Goal: Communication & Community: Answer question/provide support

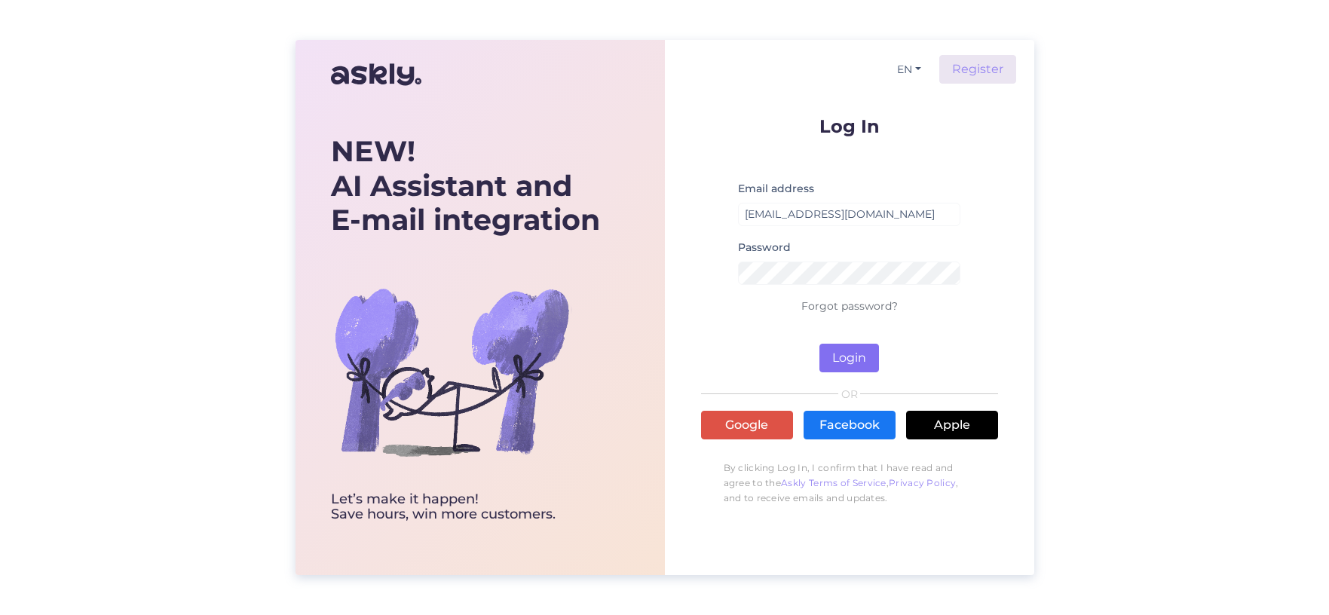
click at [862, 360] on button "Login" at bounding box center [850, 358] width 60 height 29
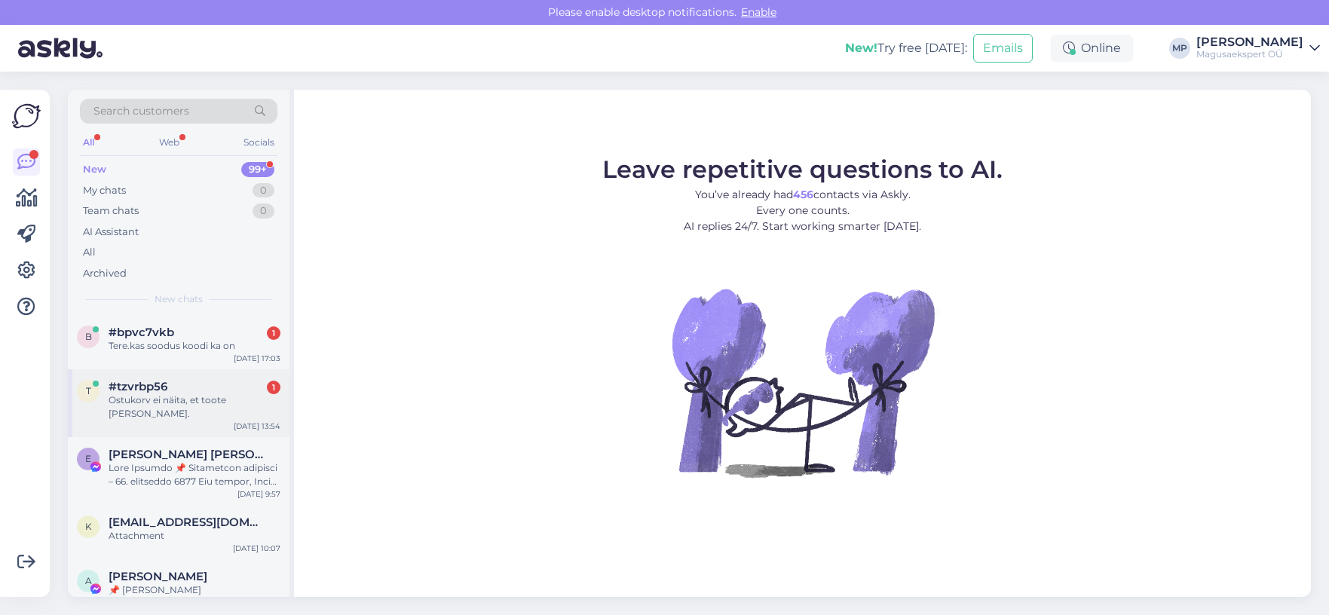
click at [176, 386] on div "#tzvrbp56 1" at bounding box center [195, 387] width 172 height 14
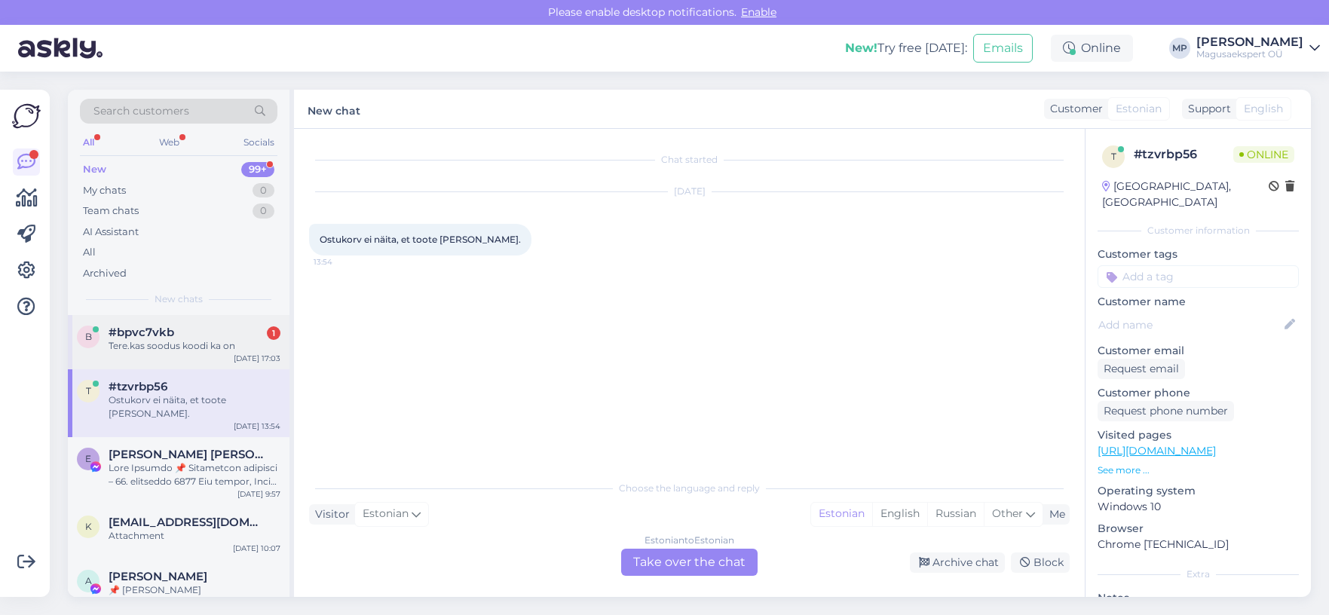
click at [164, 326] on span "#bpvc7vkb" at bounding box center [142, 333] width 66 height 14
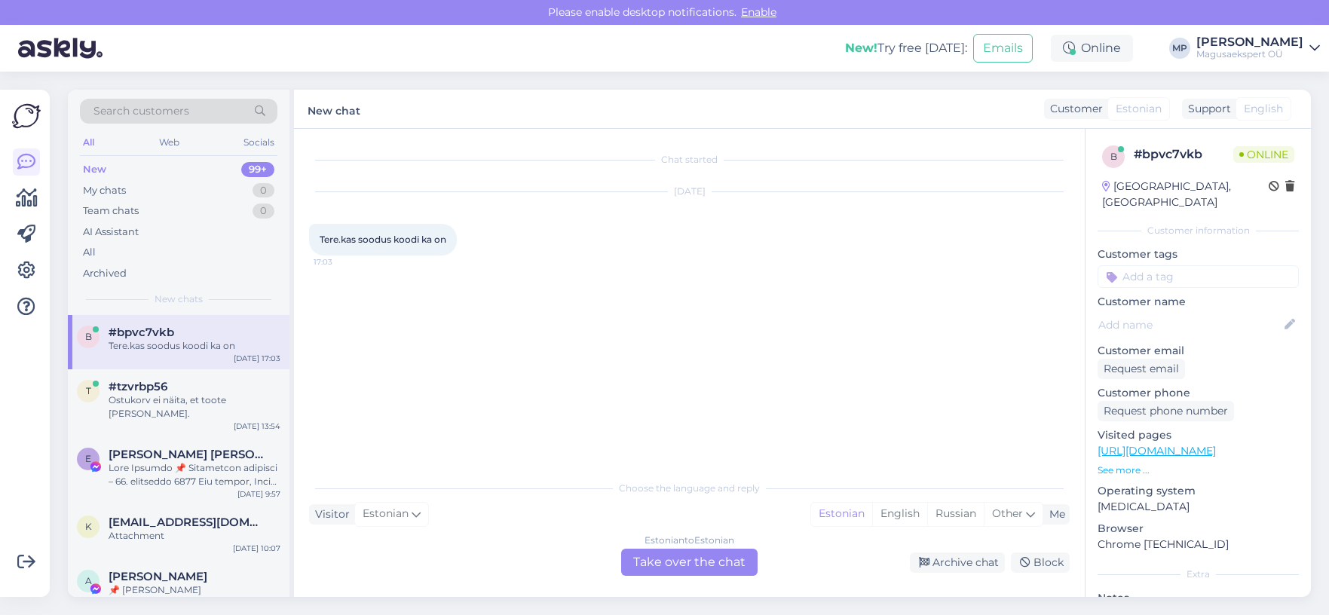
click at [666, 562] on div "Estonian to Estonian Take over the chat" at bounding box center [689, 562] width 136 height 27
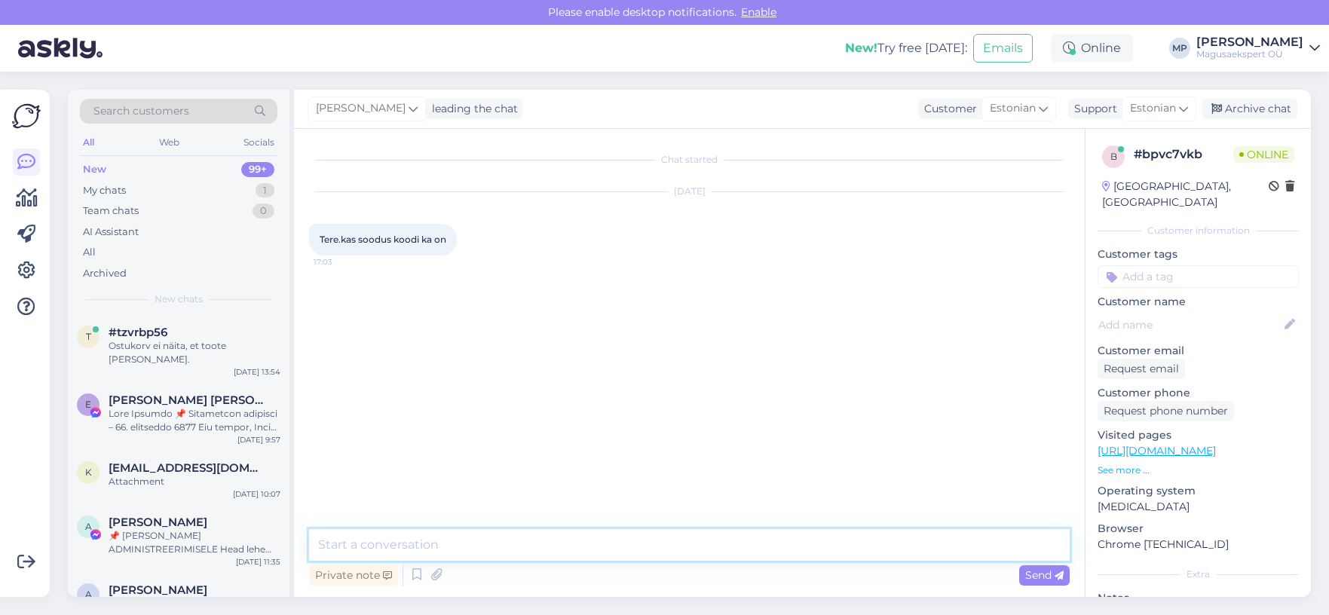
click at [456, 544] on textarea at bounding box center [689, 545] width 761 height 32
click at [485, 544] on textarea "Tere, [PERSON_NAME] kehtib veel soodsukood: kortsud8" at bounding box center [689, 545] width 761 height 32
click at [651, 541] on textarea "Tere, [PERSON_NAME] kehtib veel sooduskood: kortsud8" at bounding box center [689, 545] width 761 height 32
type textarea "Tere, [PERSON_NAME] kehtib veel sooduskood: kortsud8"
click at [1025, 572] on span "Send" at bounding box center [1044, 575] width 38 height 14
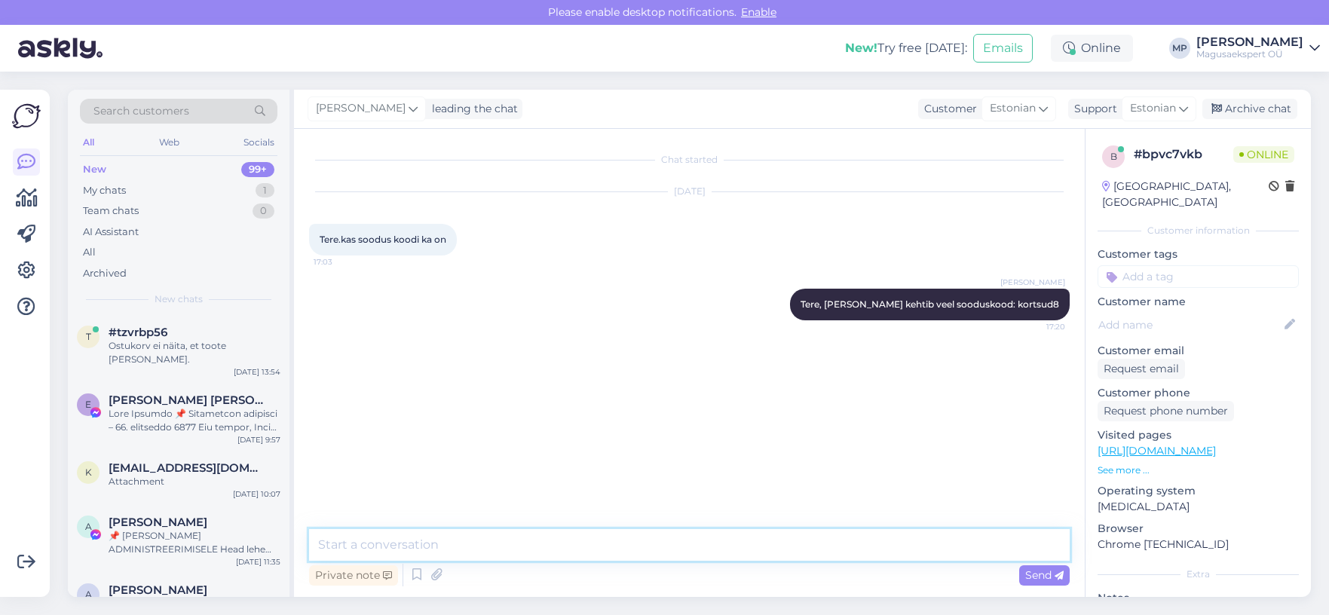
click at [461, 543] on textarea at bounding box center [689, 545] width 761 height 32
type textarea "-25% hilisööni"
